Goal: Task Accomplishment & Management: Use online tool/utility

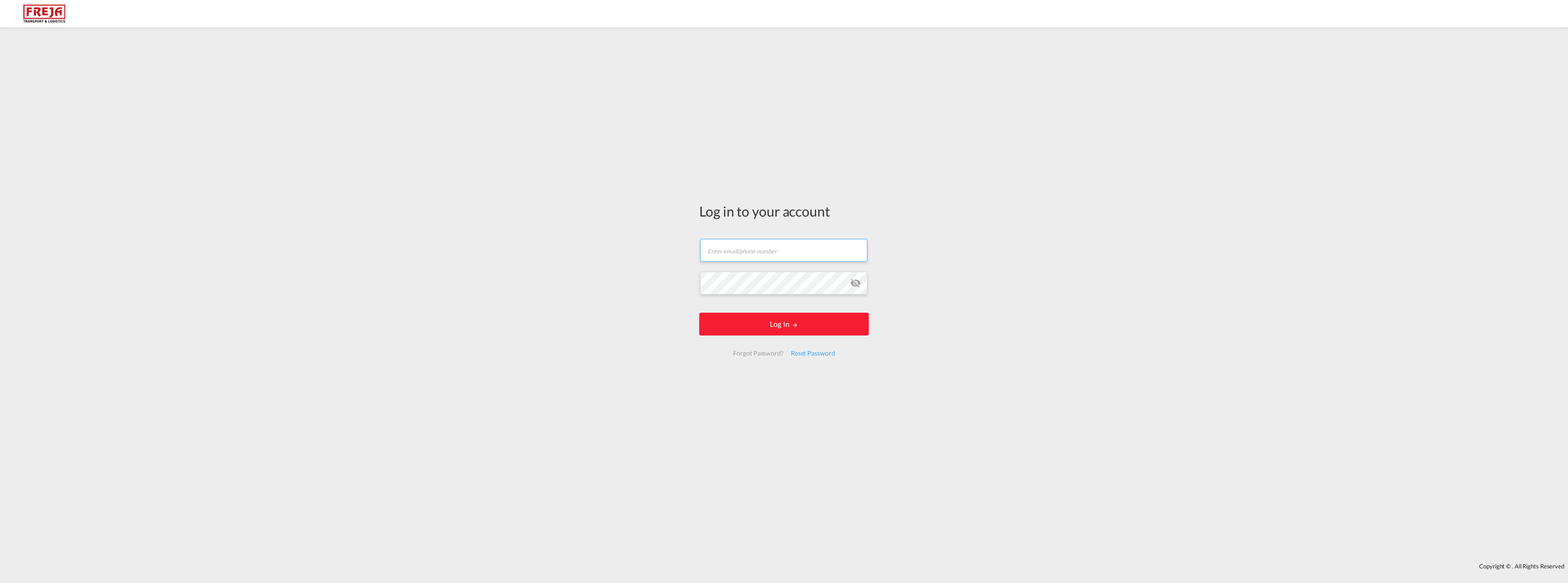
click at [754, 258] on input "text" at bounding box center [784, 250] width 167 height 22
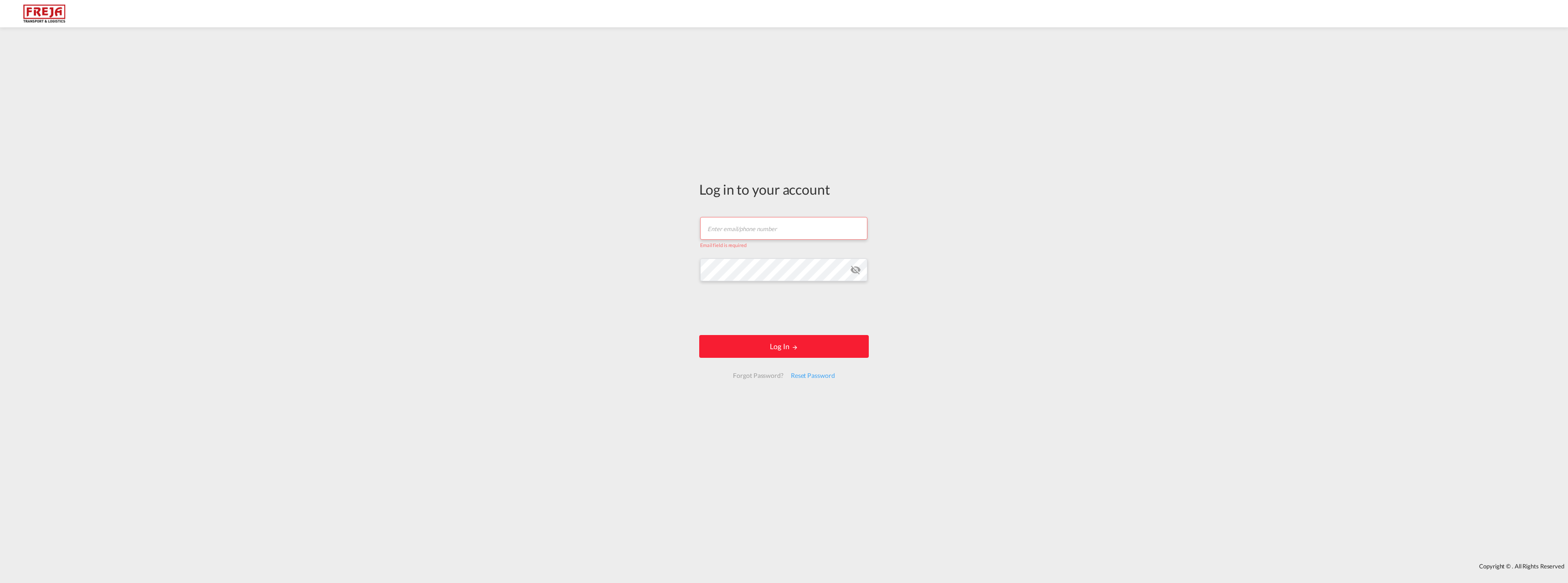
click at [555, 283] on div "Log in to your account Email field is required Password field is required Log I…" at bounding box center [784, 295] width 1568 height 526
click at [736, 224] on input "text" at bounding box center [784, 228] width 167 height 22
type input "jfl@freja.com"
